Goal: Task Accomplishment & Management: Complete application form

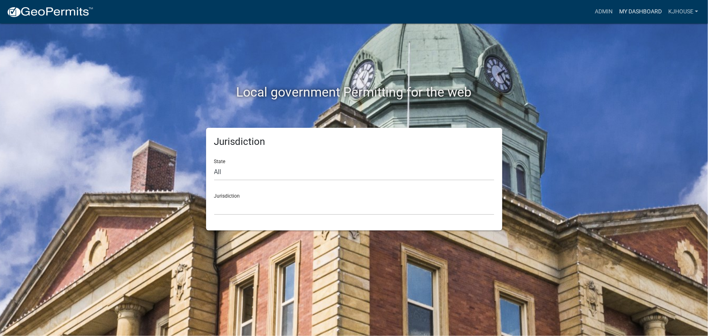
click at [641, 12] on link "My Dashboard" at bounding box center [640, 11] width 49 height 15
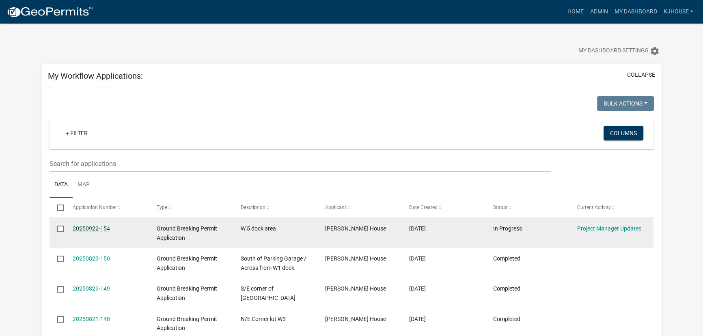
click at [83, 230] on link "20250922-154" at bounding box center [91, 228] width 37 height 6
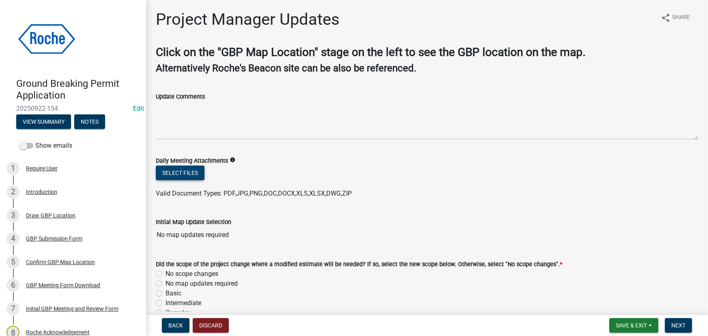
click at [186, 174] on button "Select files" at bounding box center [180, 173] width 49 height 15
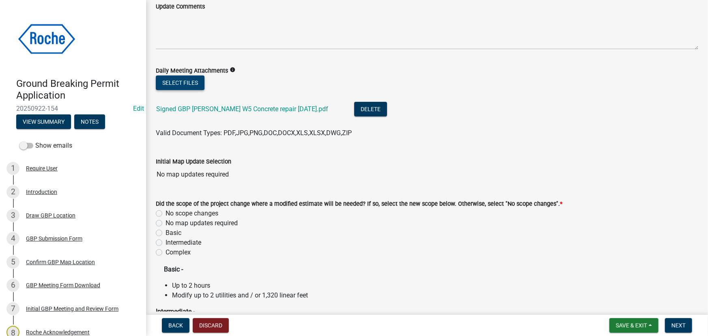
scroll to position [110, 0]
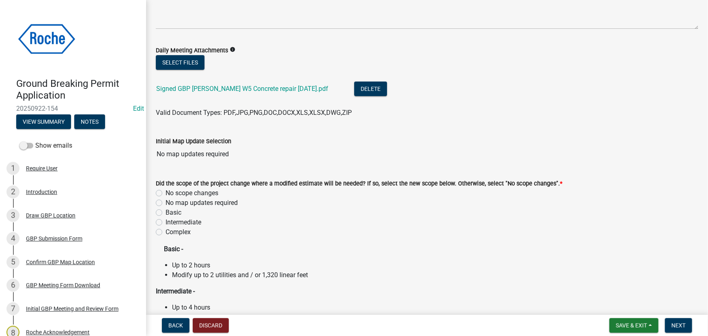
click at [166, 203] on label "No map updates required" at bounding box center [202, 203] width 72 height 10
click at [166, 203] on input "No map updates required" at bounding box center [168, 200] width 5 height 5
radio input "true"
click at [682, 326] on span "Next" at bounding box center [679, 325] width 14 height 6
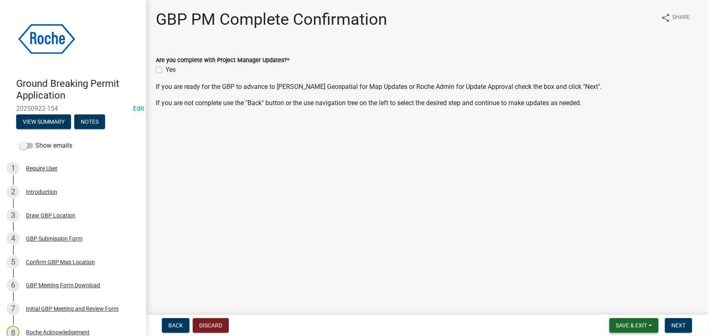
click at [630, 326] on span "Save & Exit" at bounding box center [631, 325] width 31 height 6
click at [621, 309] on button "Save & Exit" at bounding box center [626, 304] width 65 height 19
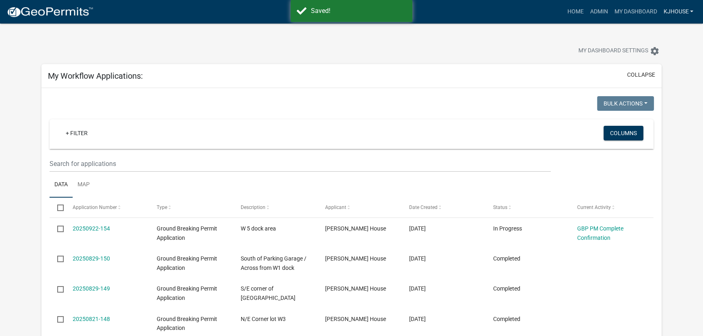
click at [675, 13] on link "kjhouse" at bounding box center [678, 11] width 37 height 15
click at [653, 79] on link "Logout" at bounding box center [664, 78] width 65 height 19
